Goal: Task Accomplishment & Management: Manage account settings

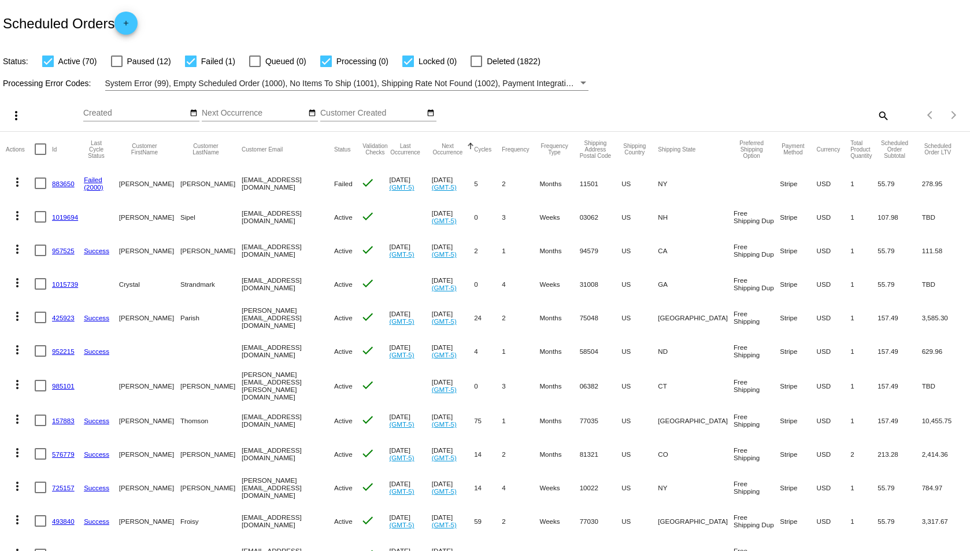
click at [876, 117] on mat-icon "search" at bounding box center [883, 115] width 14 height 18
click at [833, 121] on div "Search" at bounding box center [769, 115] width 242 height 33
click at [822, 116] on input "Search" at bounding box center [769, 113] width 242 height 9
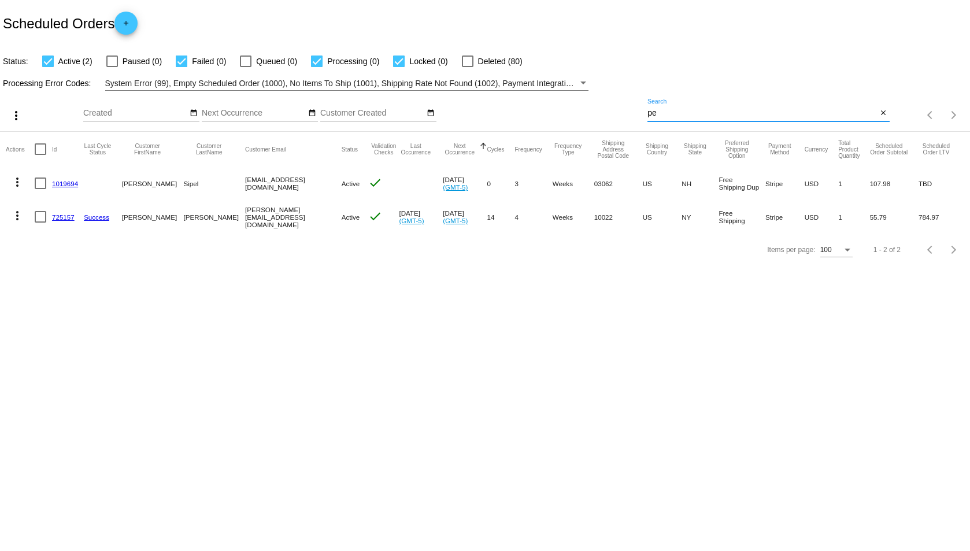
type input "pe"
click at [58, 215] on link "725157" at bounding box center [63, 217] width 23 height 8
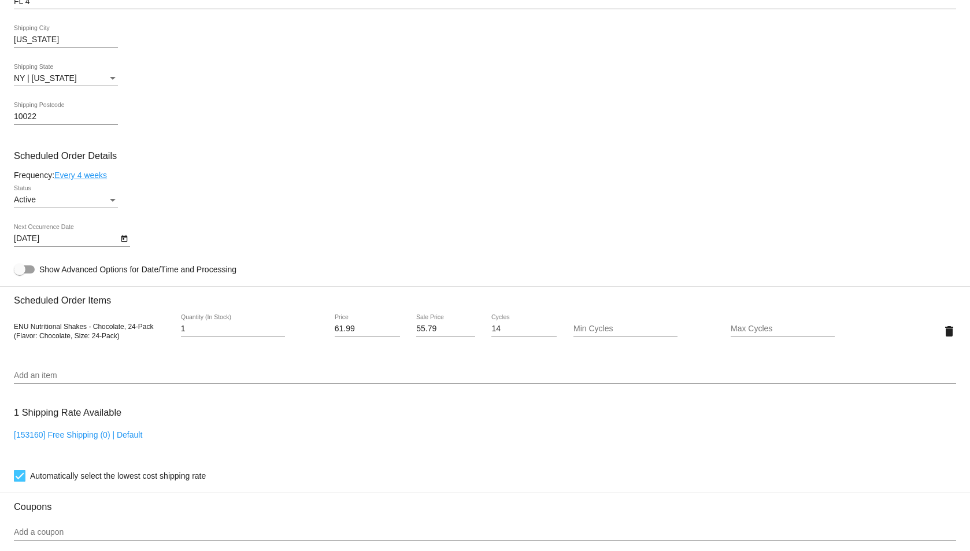
scroll to position [520, 0]
click at [105, 173] on link "Every 4 weeks" at bounding box center [80, 174] width 53 height 9
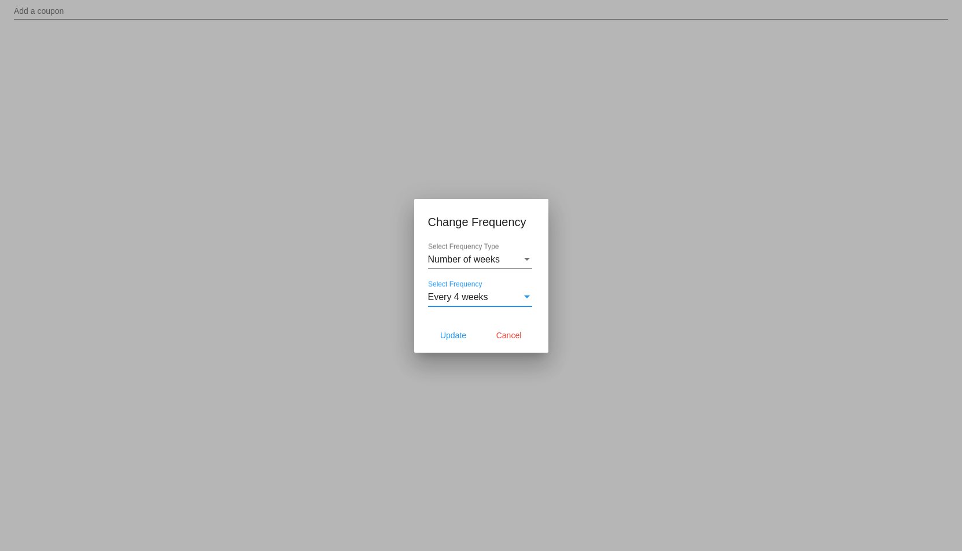
click at [524, 292] on div "Select Frequency" at bounding box center [527, 297] width 10 height 10
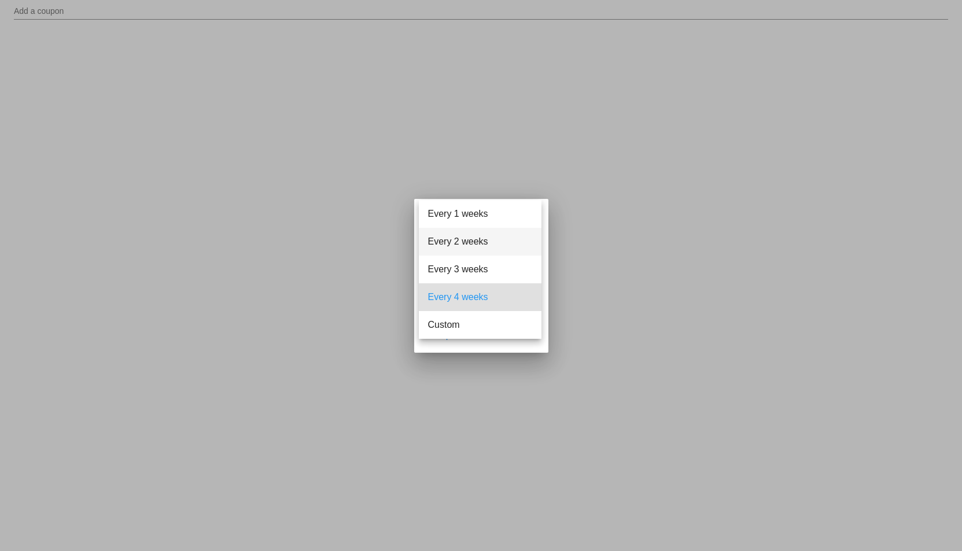
click at [477, 247] on span "Every 2 weeks" at bounding box center [480, 242] width 104 height 28
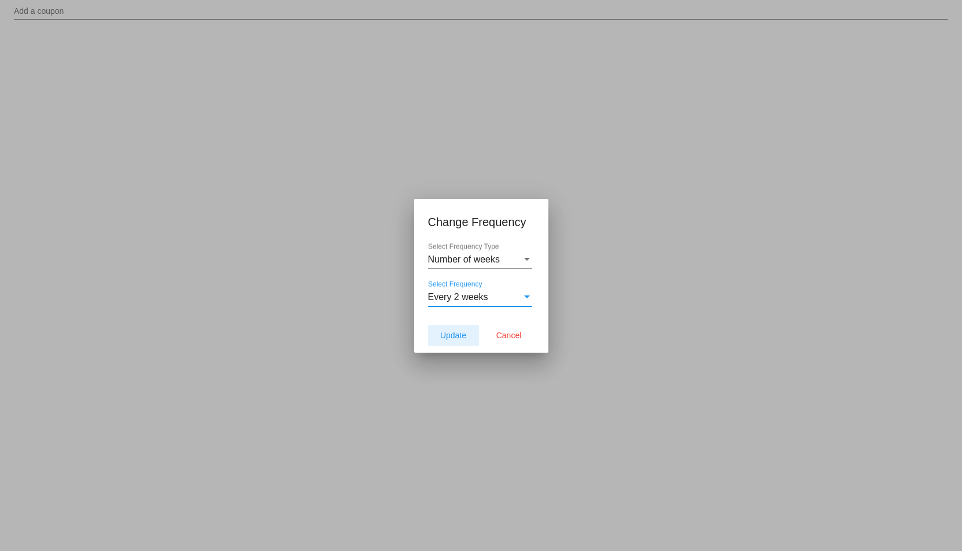
click at [454, 332] on span "Update" at bounding box center [453, 335] width 26 height 9
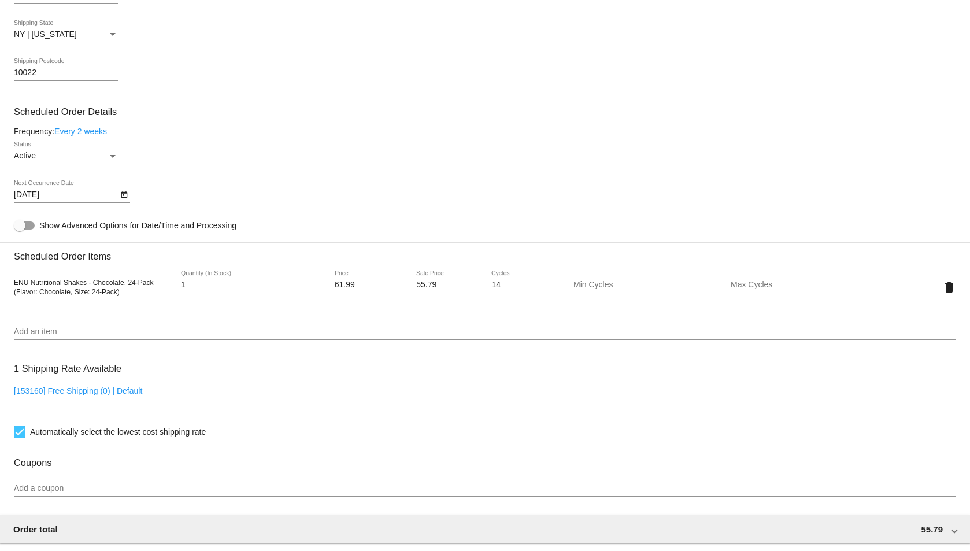
scroll to position [636, 0]
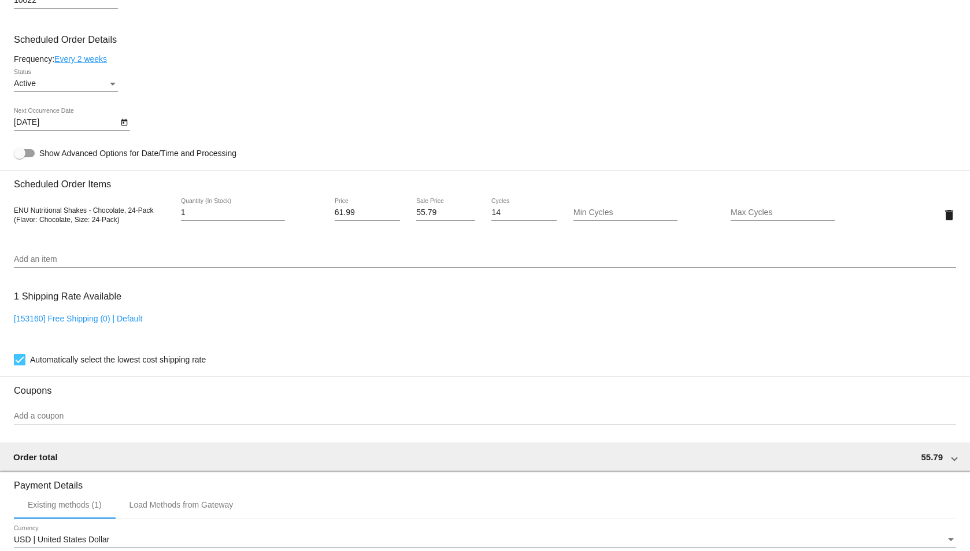
click at [124, 119] on icon "Open calendar" at bounding box center [124, 123] width 8 height 14
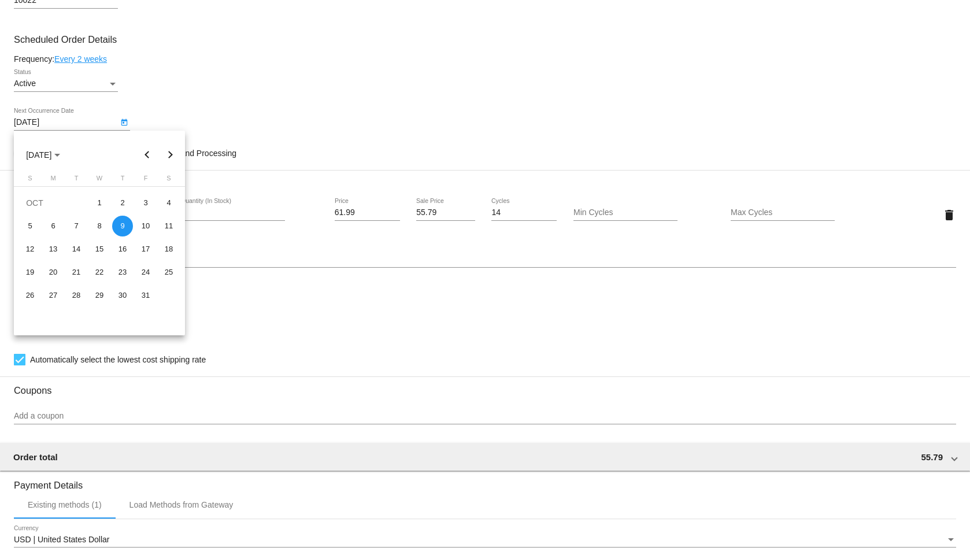
click at [146, 152] on button "Previous month" at bounding box center [147, 154] width 23 height 23
click at [53, 318] on div "29" at bounding box center [53, 318] width 21 height 21
type input "[DATE]"
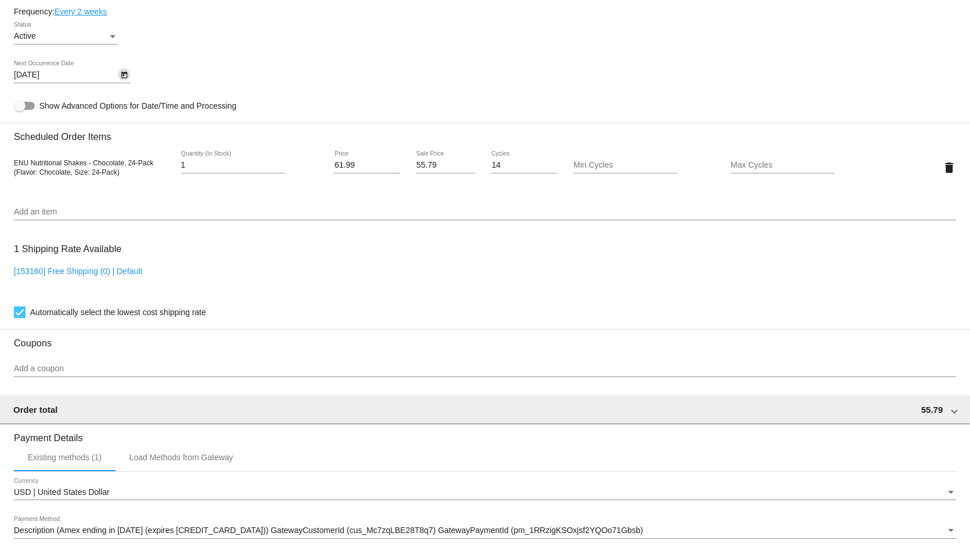
scroll to position [851, 0]
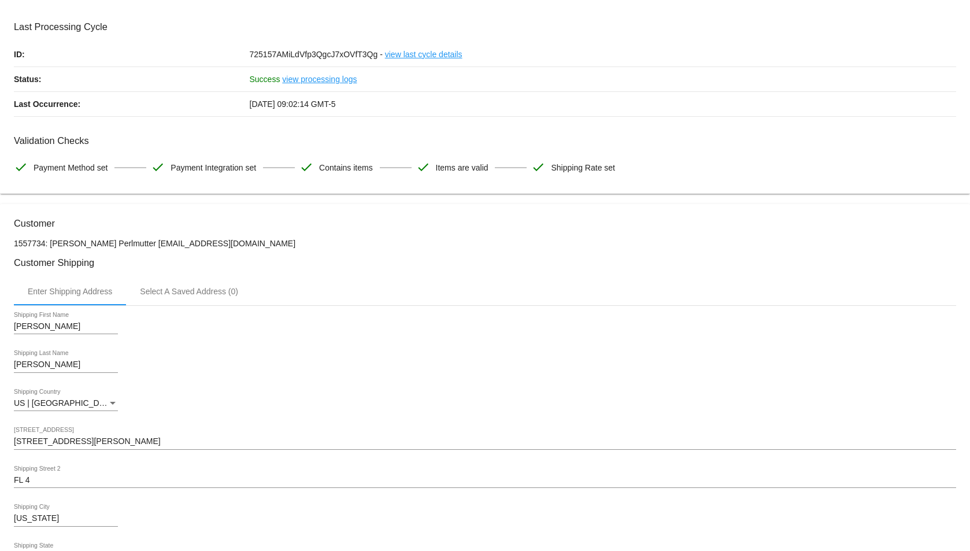
scroll to position [0, 0]
